Goal: Find specific page/section: Find specific page/section

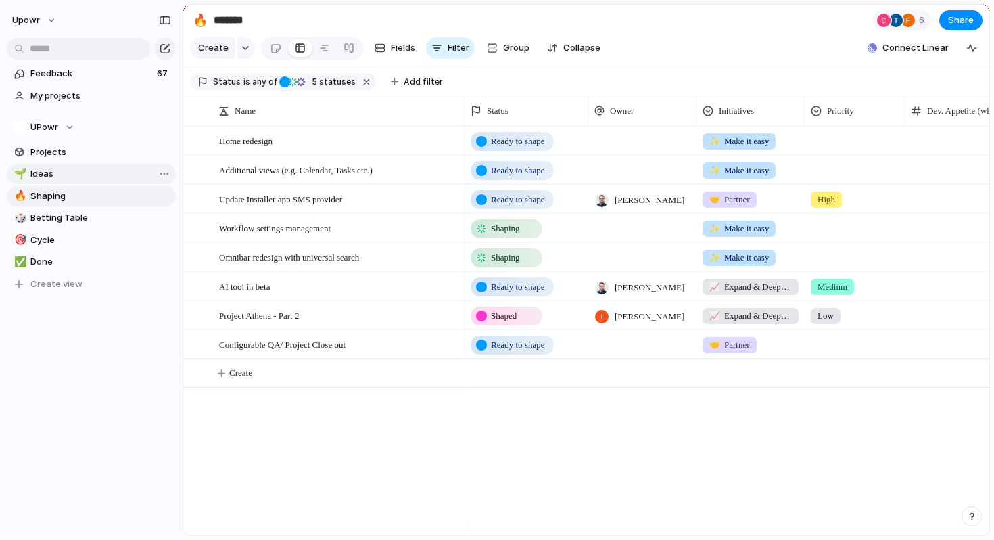
click at [74, 178] on span "Ideas" at bounding box center [100, 174] width 141 height 14
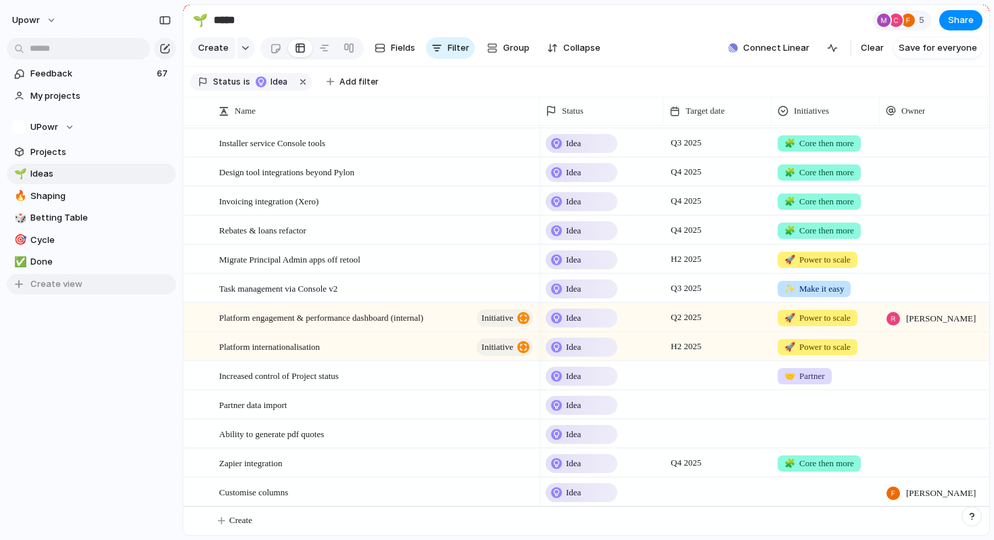
scroll to position [154, 0]
click at [377, 433] on div "Ability to generate pdf quotes" at bounding box center [377, 434] width 316 height 28
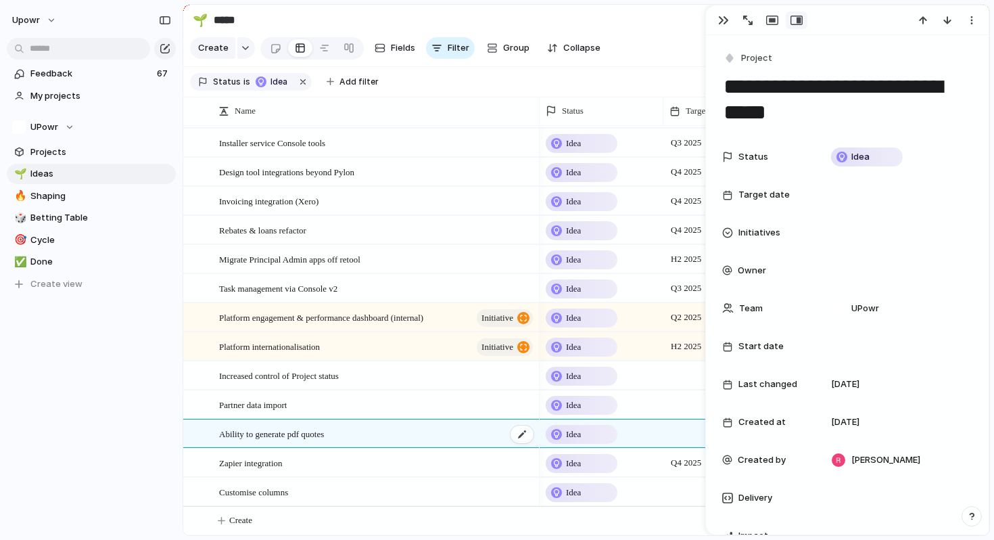
click at [377, 433] on div "Ability to generate pdf quotes" at bounding box center [377, 434] width 316 height 28
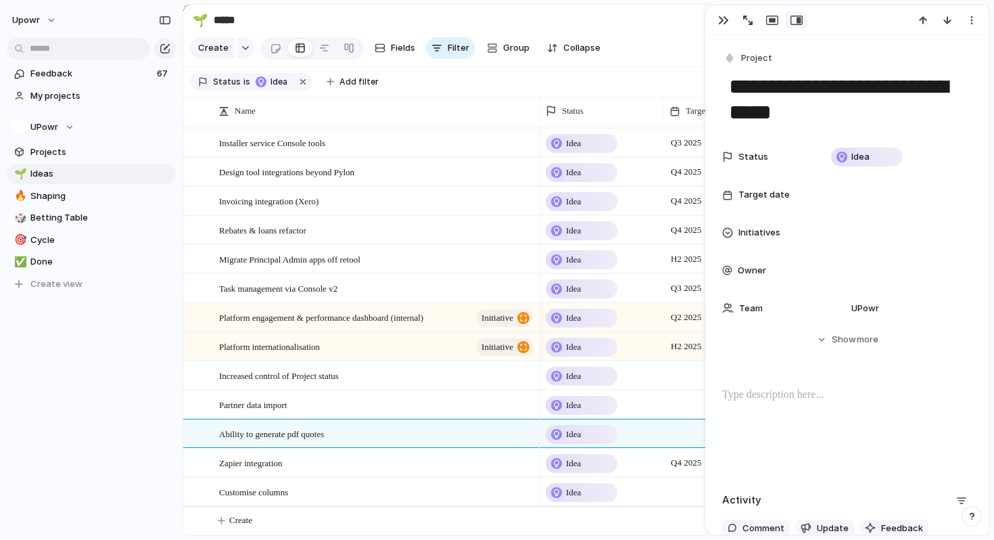
click at [715, 23] on button "button" at bounding box center [724, 20] width 22 height 18
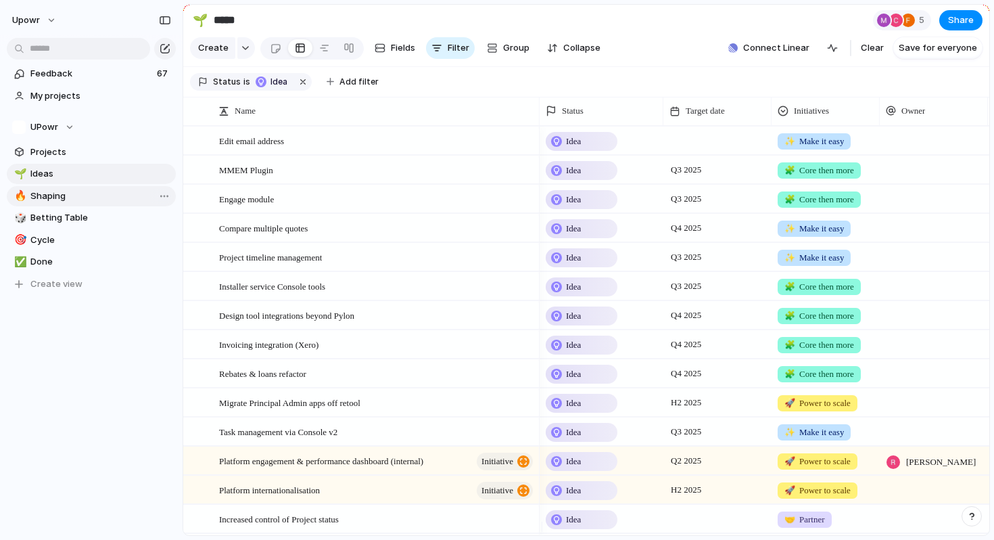
click at [57, 193] on span "Shaping" at bounding box center [100, 196] width 141 height 14
type input "*******"
